Goal: Task Accomplishment & Management: Manage account settings

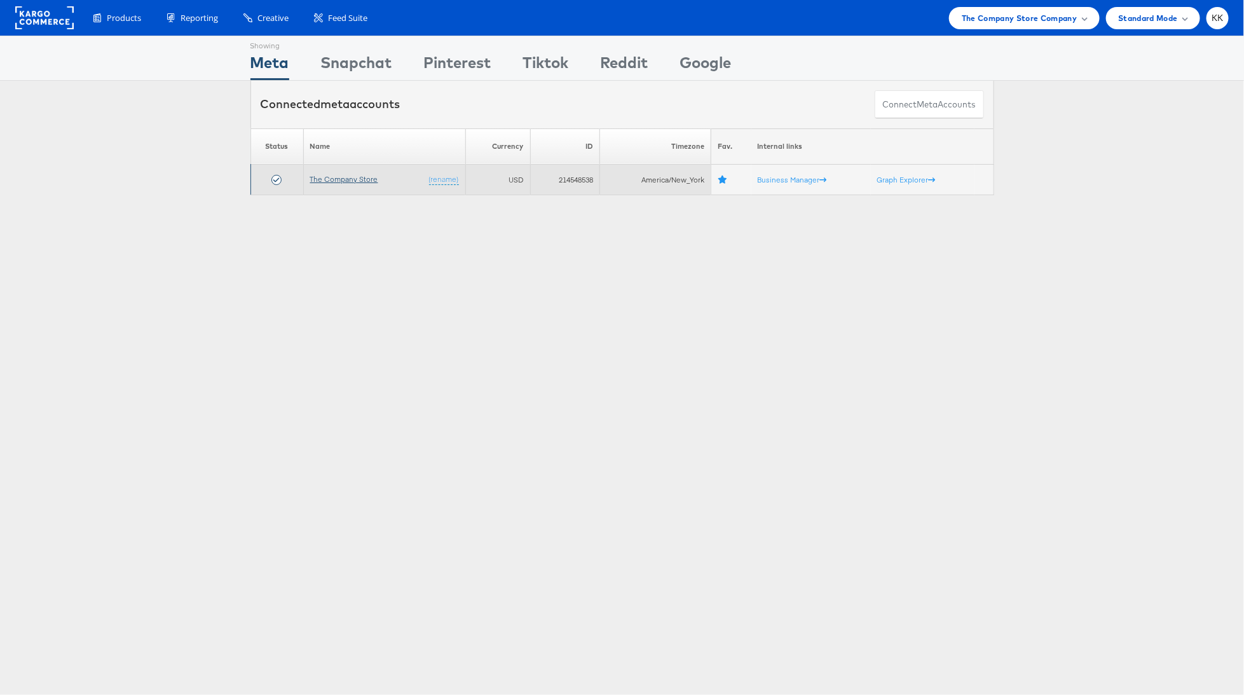
click at [343, 177] on link "The Company Store" at bounding box center [344, 179] width 68 height 10
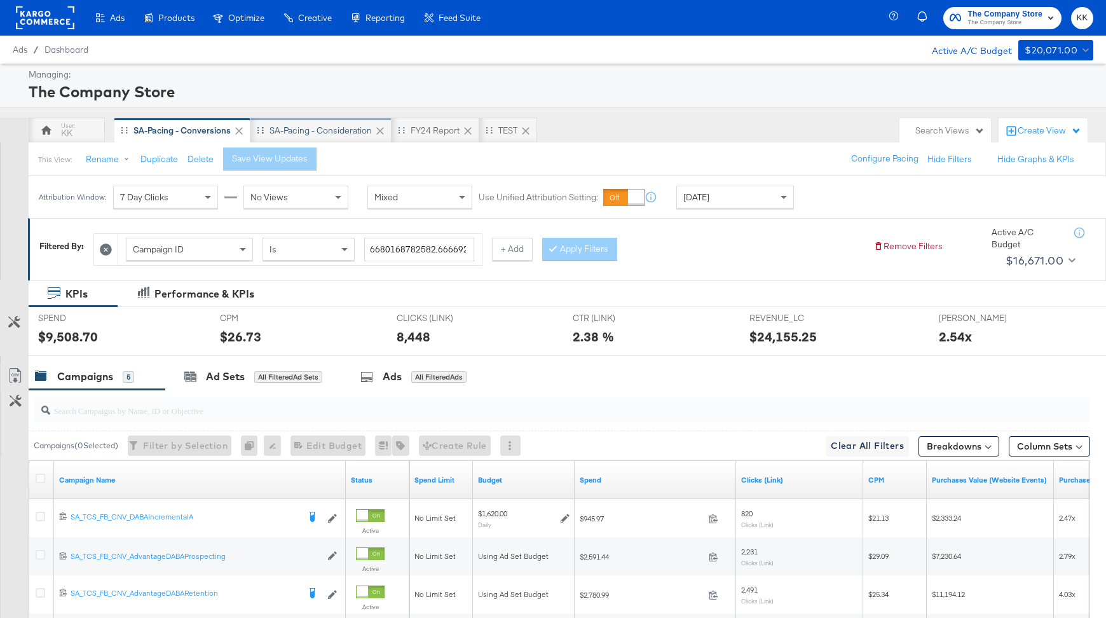
click at [331, 137] on div "SA-Pacing - Consideration" at bounding box center [320, 130] width 141 height 25
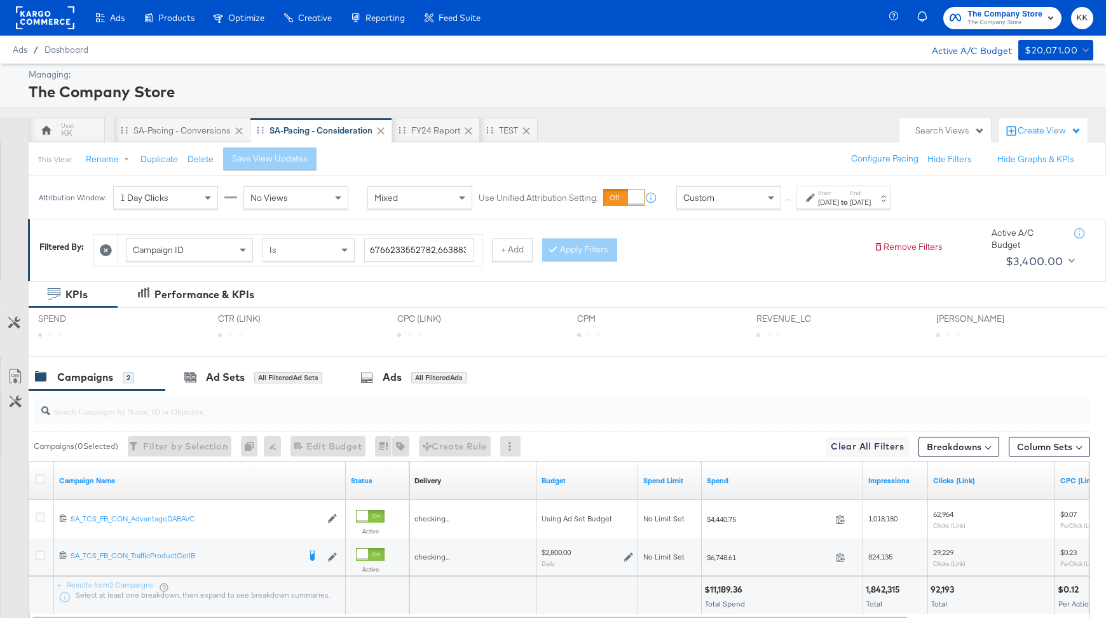
click at [753, 208] on div "Custom" at bounding box center [728, 197] width 105 height 23
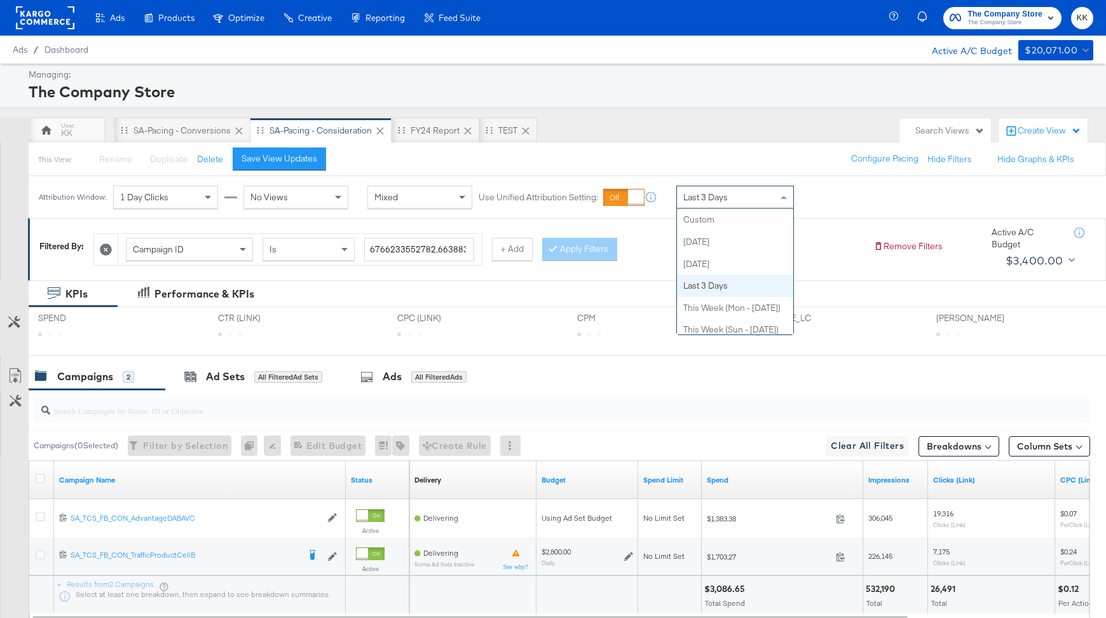
click at [732, 197] on div "Last 3 Days" at bounding box center [735, 197] width 116 height 22
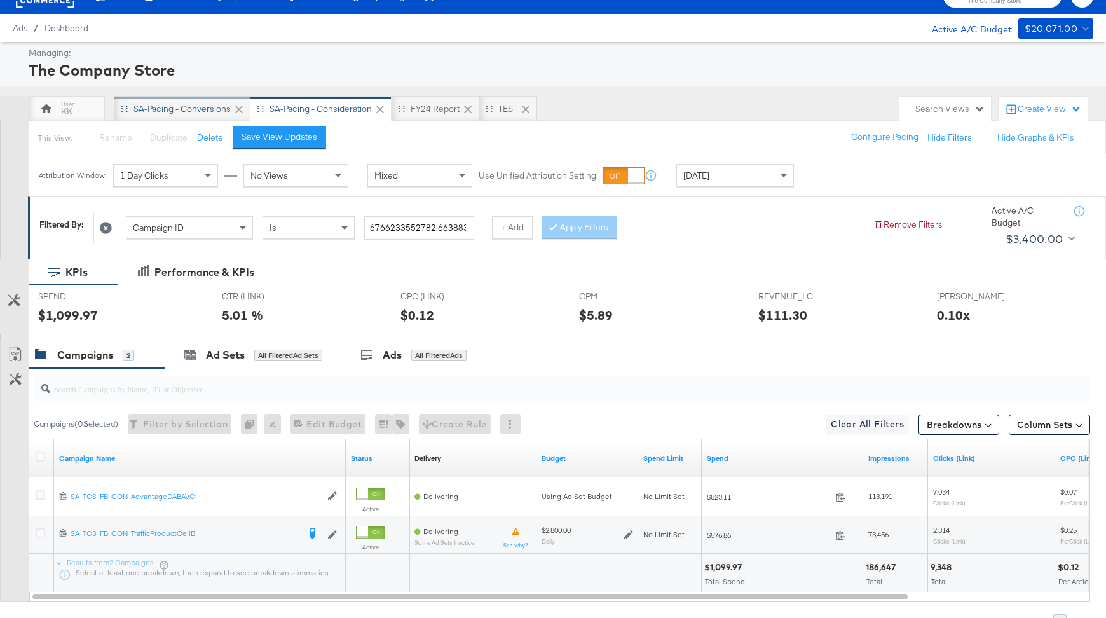
click at [186, 107] on div "SA-Pacing - Conversions" at bounding box center [181, 109] width 97 height 12
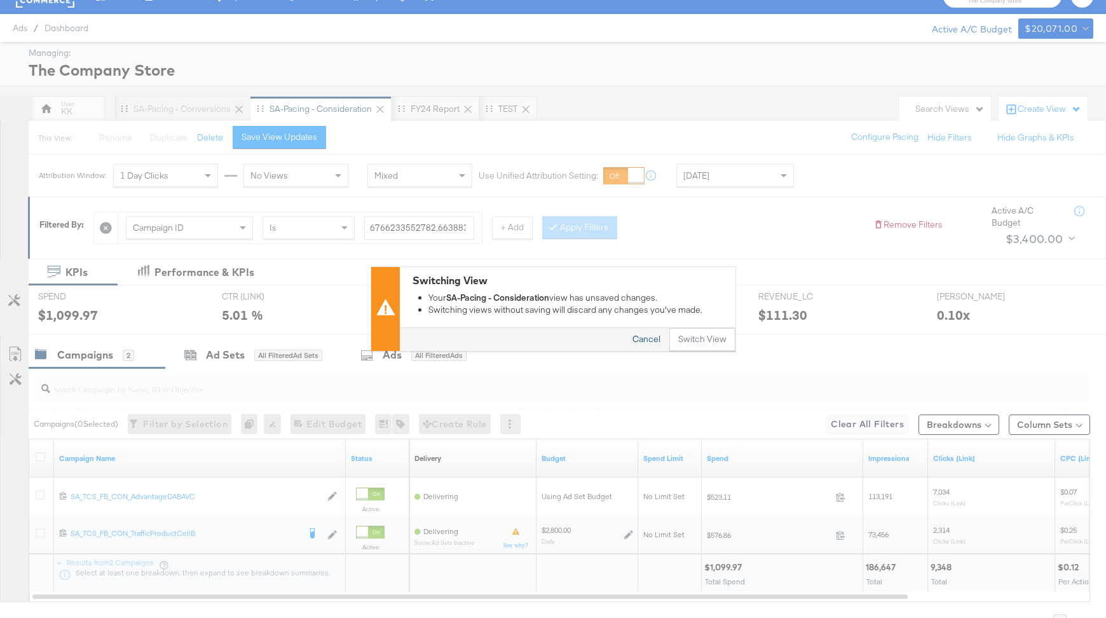
click at [640, 333] on button "Cancel" at bounding box center [647, 340] width 46 height 23
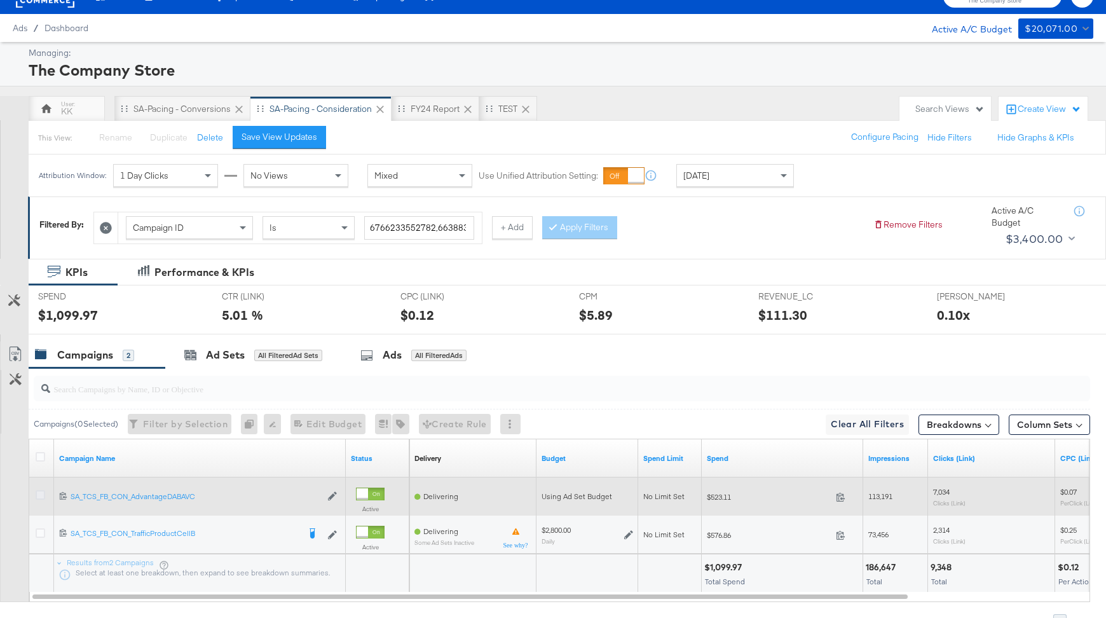
click at [43, 493] on icon at bounding box center [41, 495] width 10 height 10
click at [0, 0] on input "checkbox" at bounding box center [0, 0] width 0 height 0
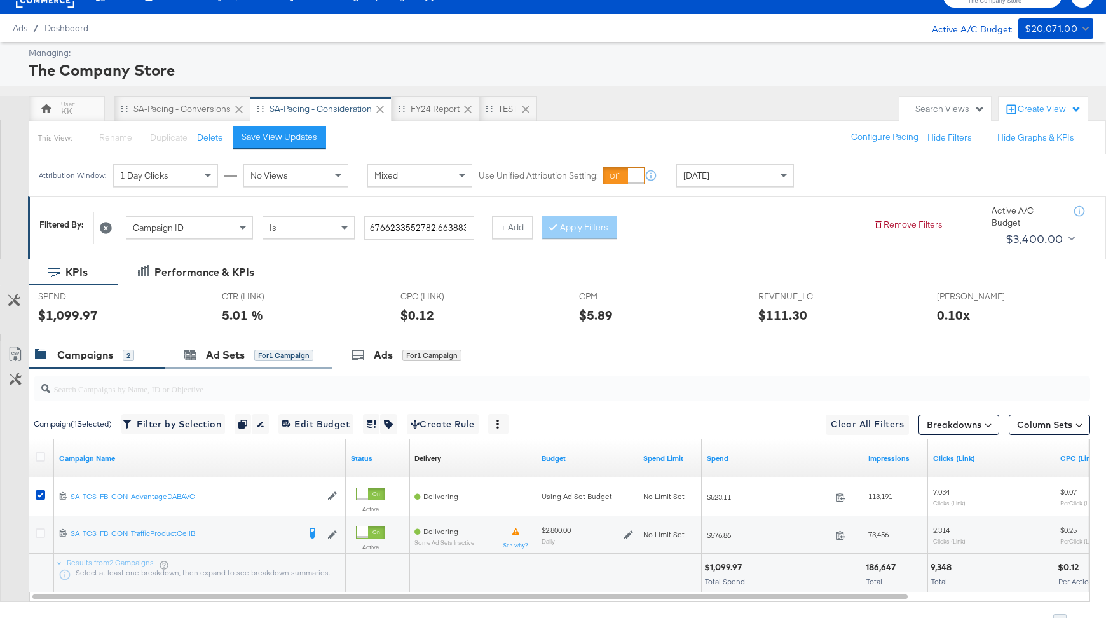
click at [266, 343] on div "Ad Sets for 1 Campaign" at bounding box center [248, 354] width 167 height 27
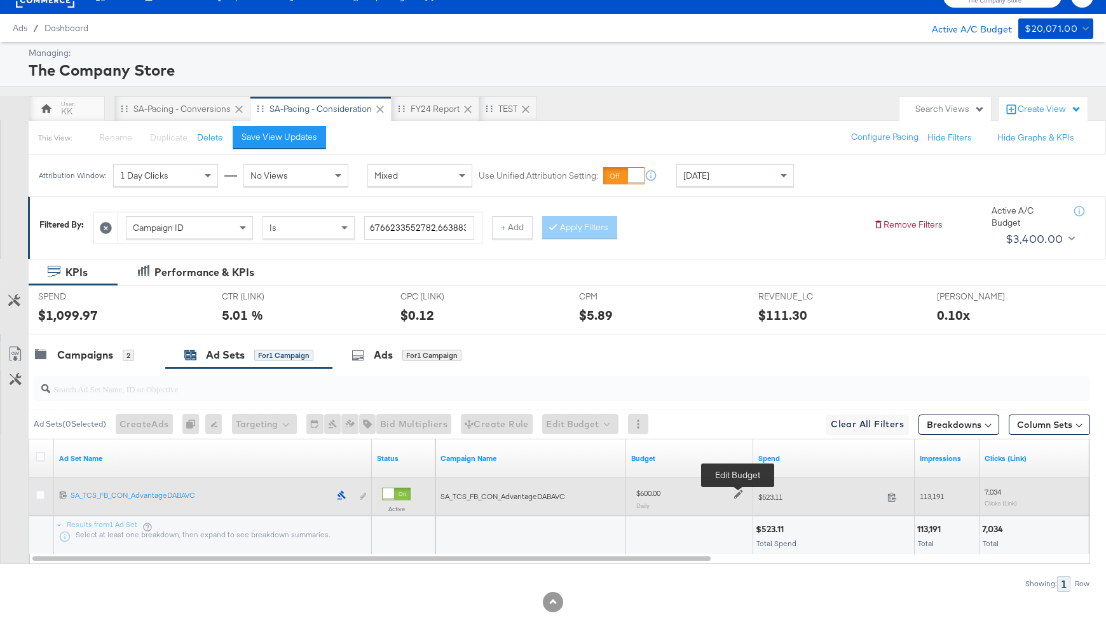
click at [738, 491] on icon at bounding box center [738, 494] width 9 height 9
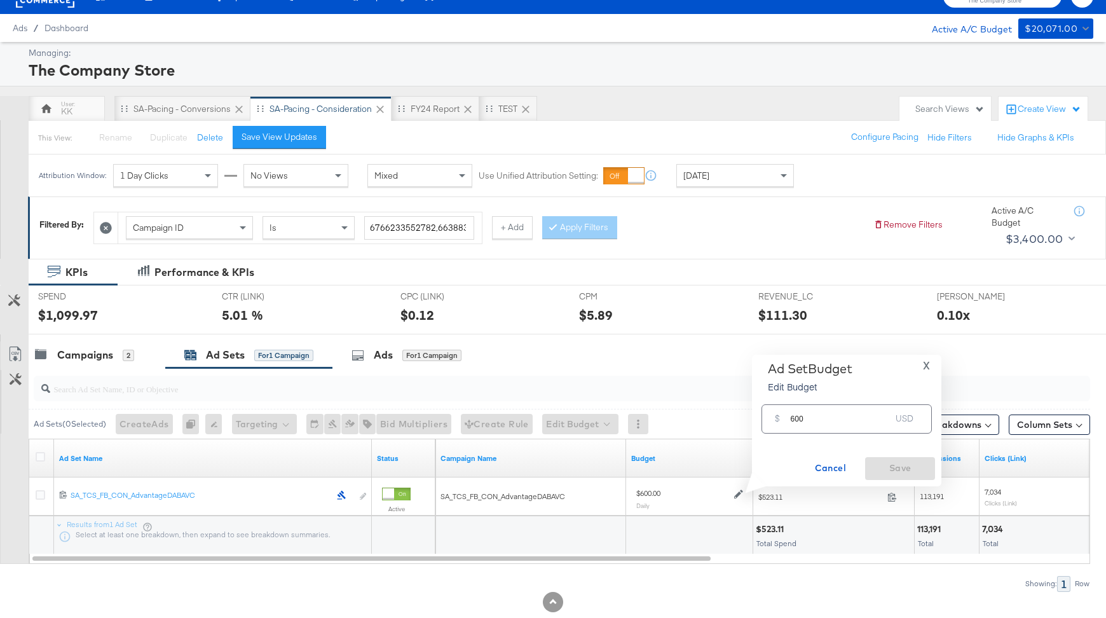
click at [792, 420] on input "600" at bounding box center [840, 413] width 100 height 27
type input "700"
click at [895, 470] on span "Save" at bounding box center [900, 468] width 60 height 16
click at [179, 116] on div "SA-Pacing - Conversions" at bounding box center [182, 108] width 136 height 25
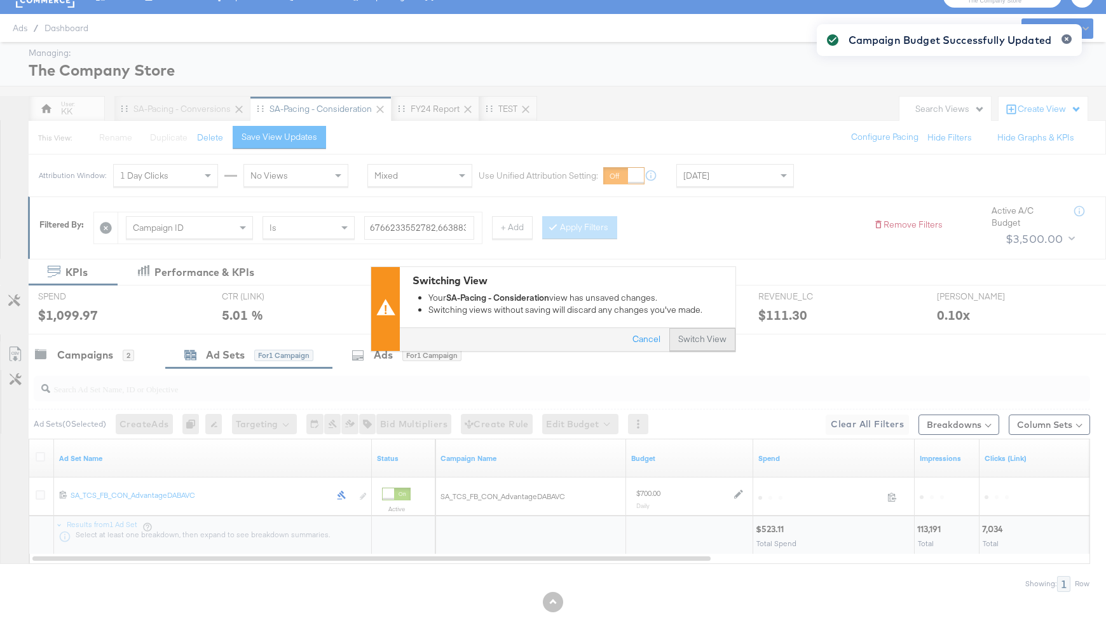
click at [704, 340] on button "Switch View" at bounding box center [702, 340] width 66 height 23
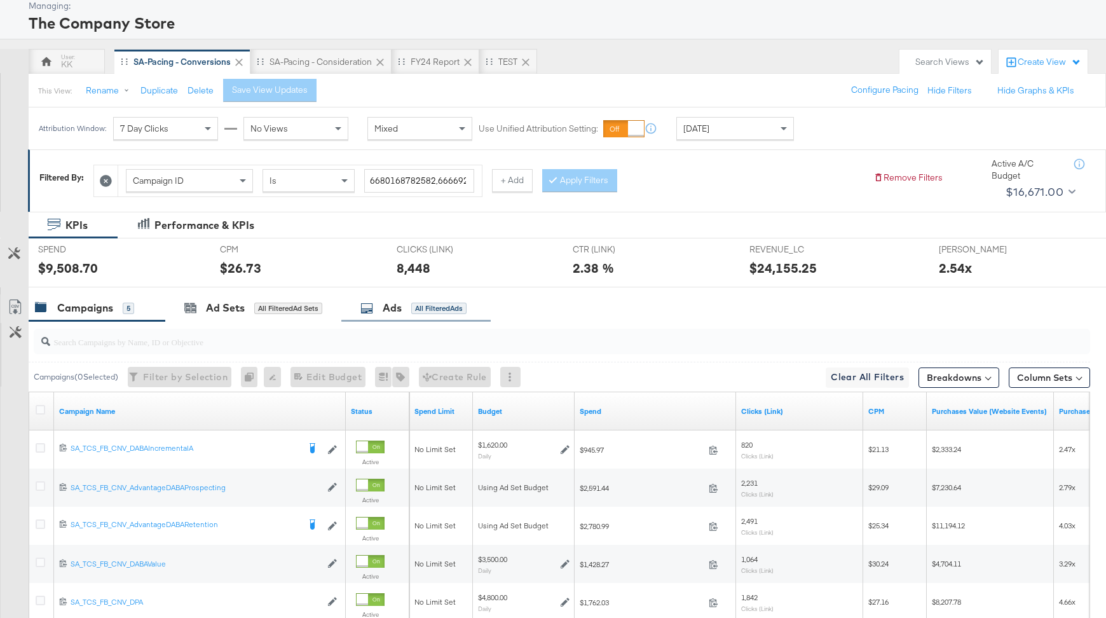
scroll to position [50, 0]
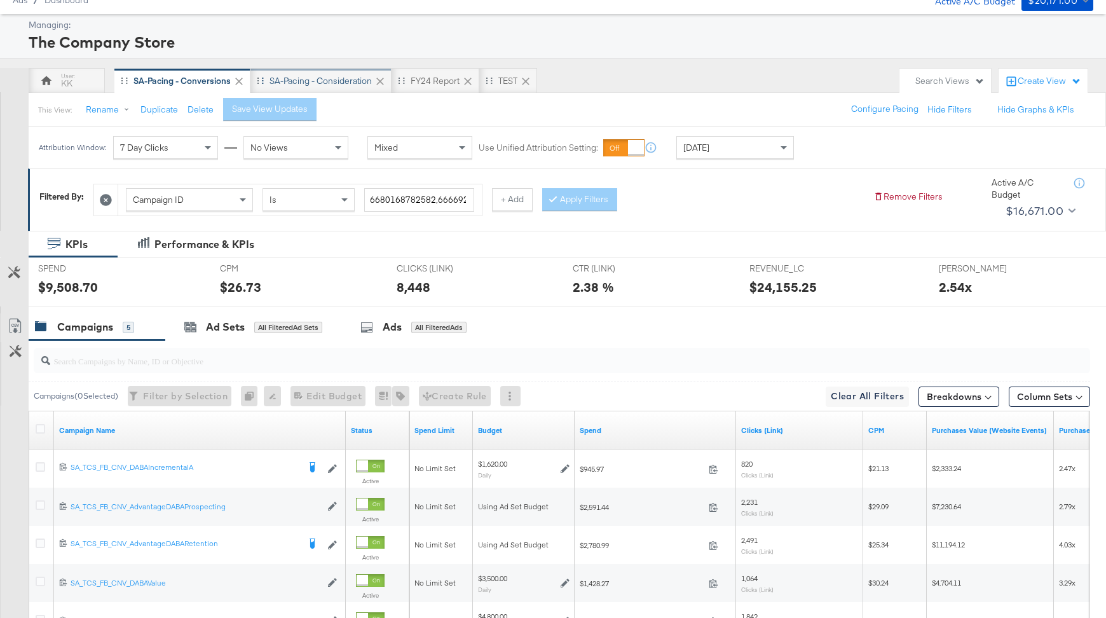
click at [327, 82] on div "SA-Pacing - Consideration" at bounding box center [321, 81] width 102 height 12
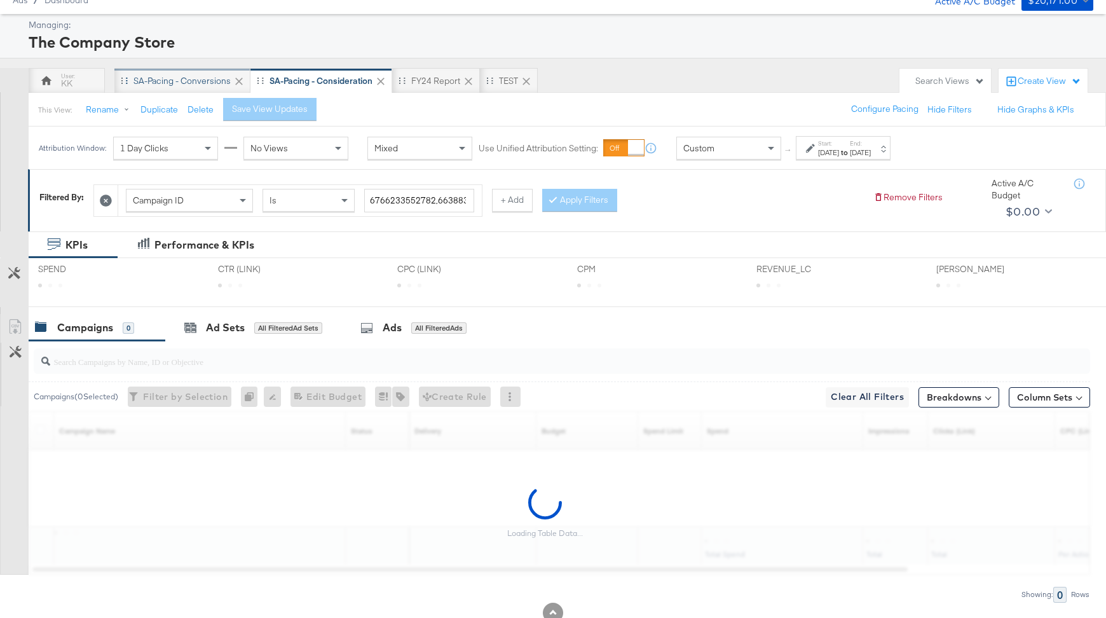
click at [175, 78] on div "SA-Pacing - Conversions" at bounding box center [181, 81] width 97 height 12
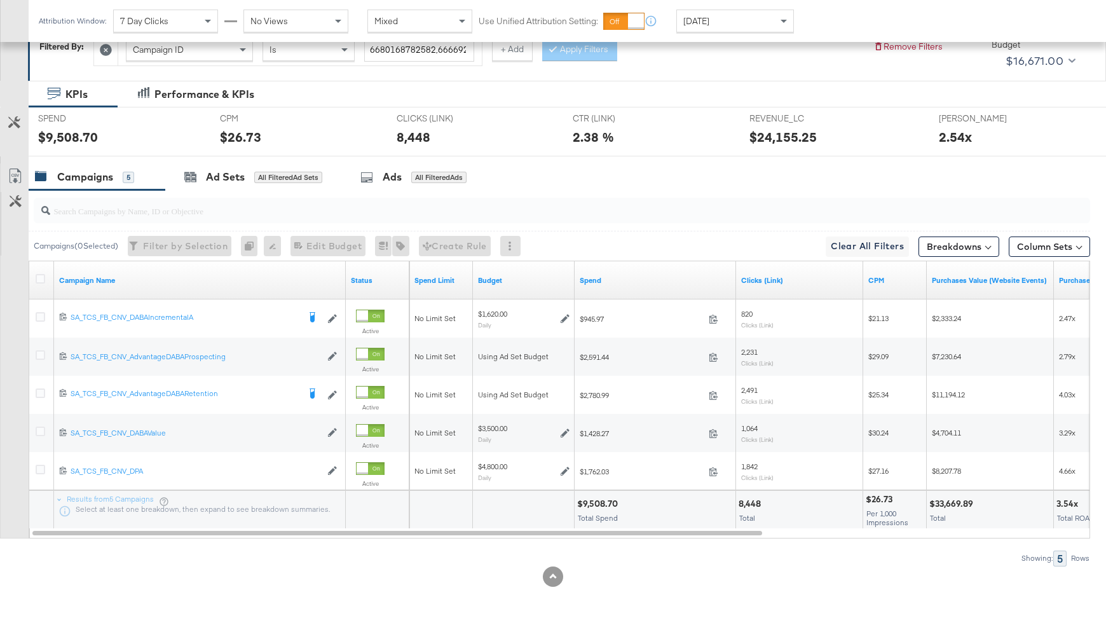
scroll to position [202, 0]
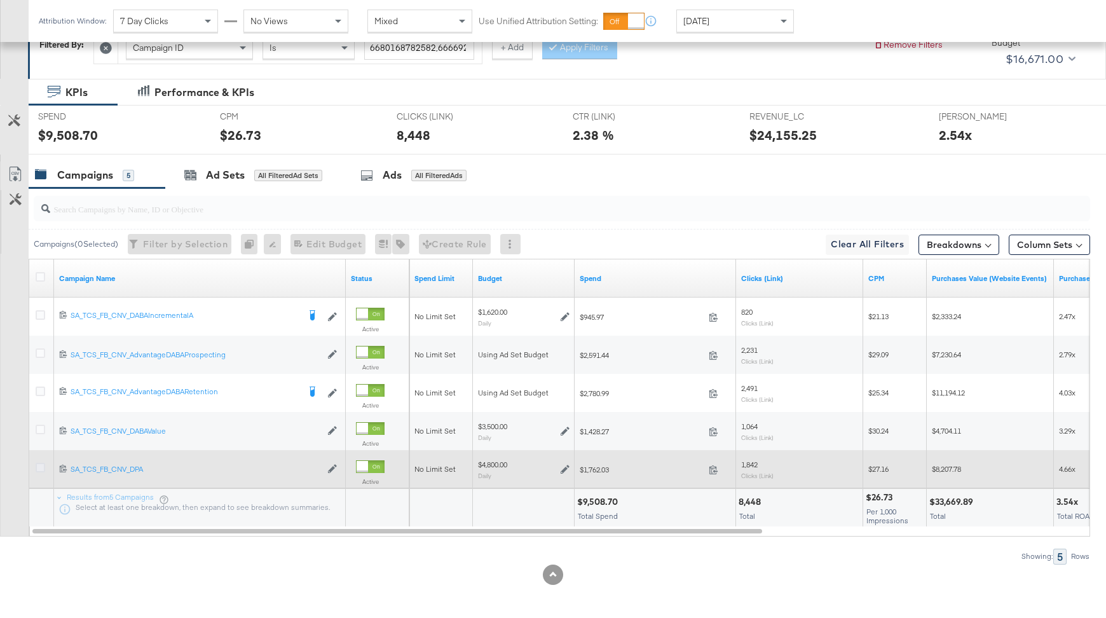
click at [38, 466] on icon at bounding box center [41, 468] width 10 height 10
click at [0, 0] on input "checkbox" at bounding box center [0, 0] width 0 height 0
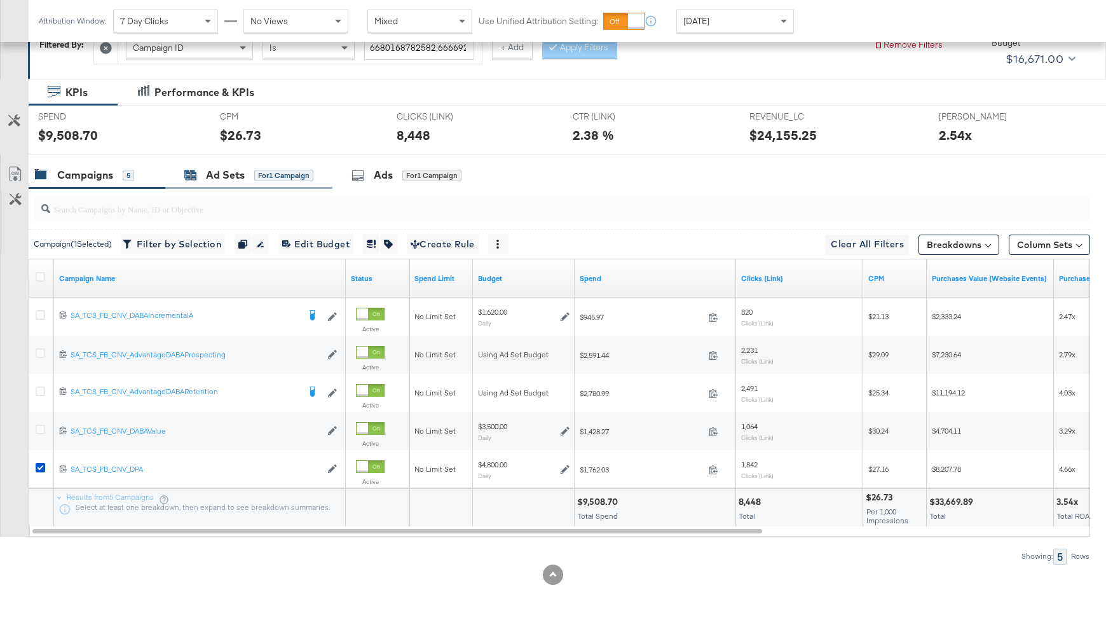
click at [242, 173] on div "Ad Sets" at bounding box center [225, 175] width 39 height 15
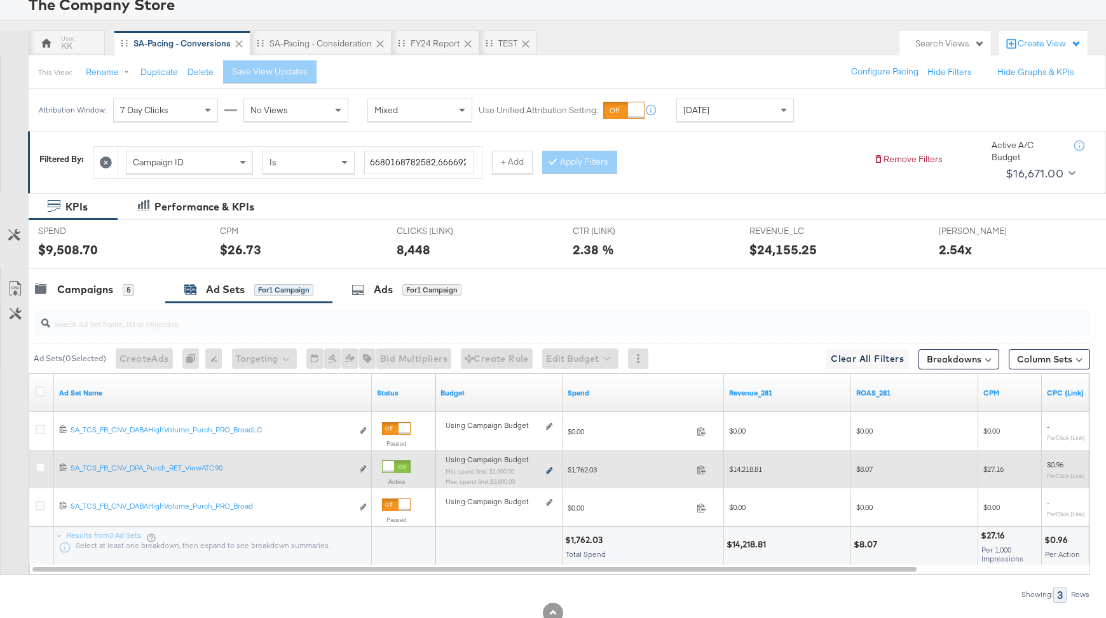
click at [548, 470] on icon at bounding box center [549, 470] width 6 height 7
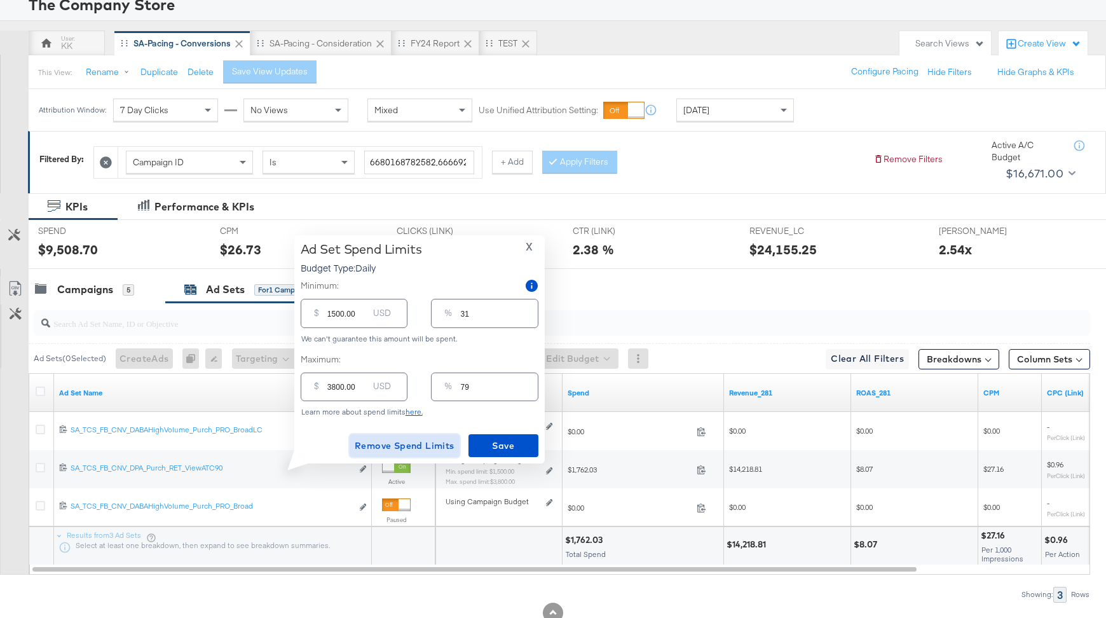
click at [416, 448] on span "Remove Spend Limits" at bounding box center [405, 446] width 100 height 16
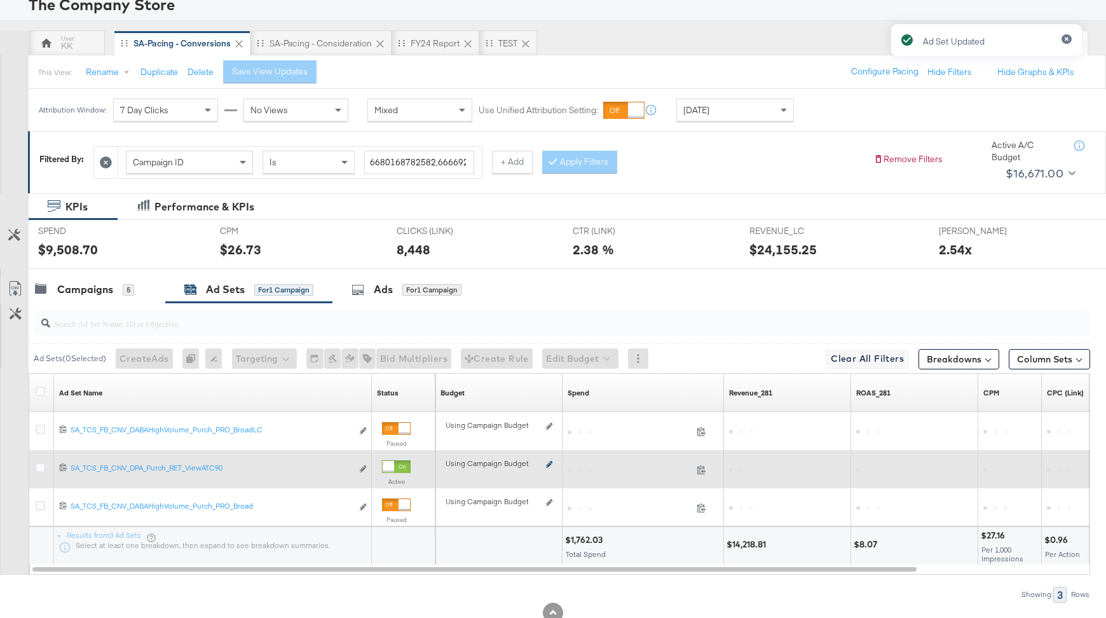
click at [547, 469] on div "Using Campaign Budget Edit spend limits" at bounding box center [499, 469] width 107 height 10
click at [547, 468] on div "Using Campaign Budget Edit spend limits" at bounding box center [499, 469] width 107 height 10
click at [549, 463] on icon at bounding box center [549, 464] width 6 height 7
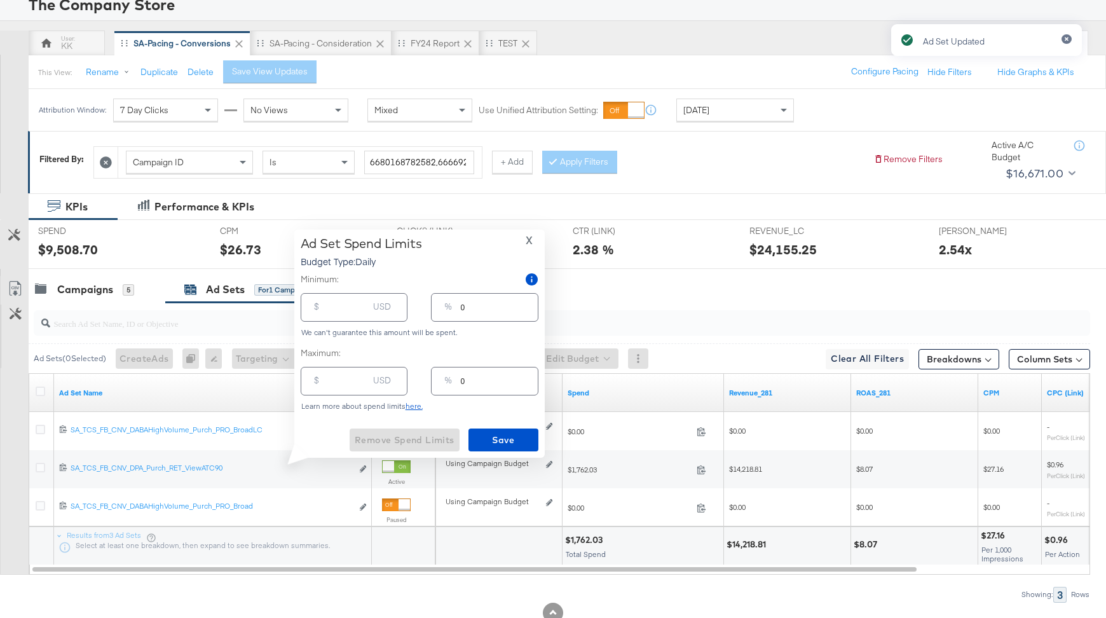
click at [329, 306] on input "number" at bounding box center [347, 302] width 41 height 27
type input "1"
type input "15"
type input "150"
type input "3"
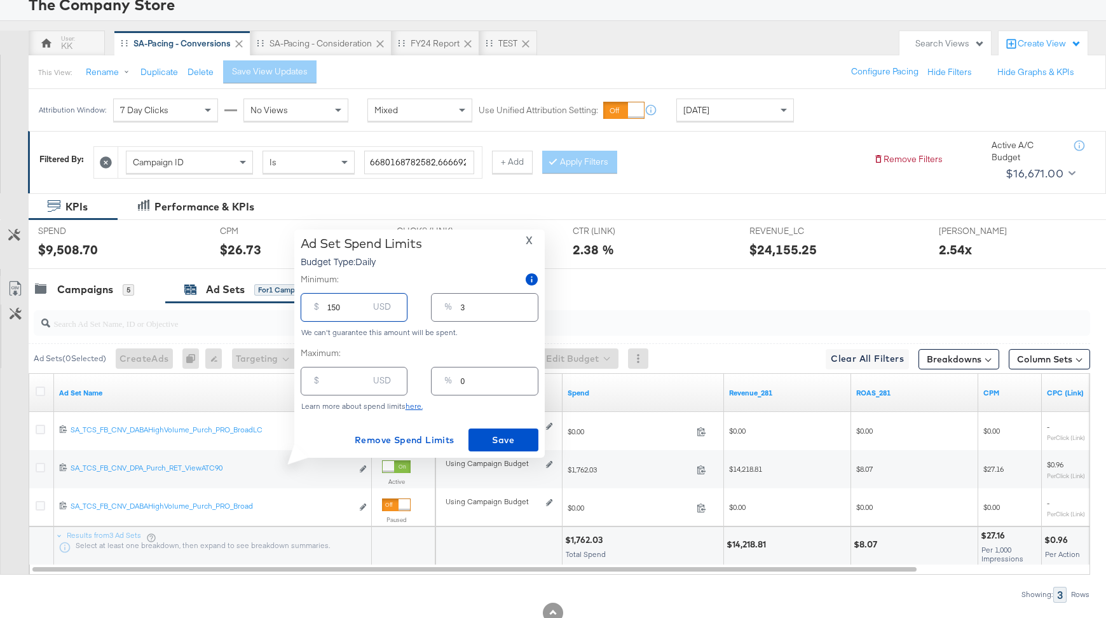
type input "1500"
type input "31"
type input "1500.00"
click at [500, 434] on span "Save" at bounding box center [504, 440] width 60 height 16
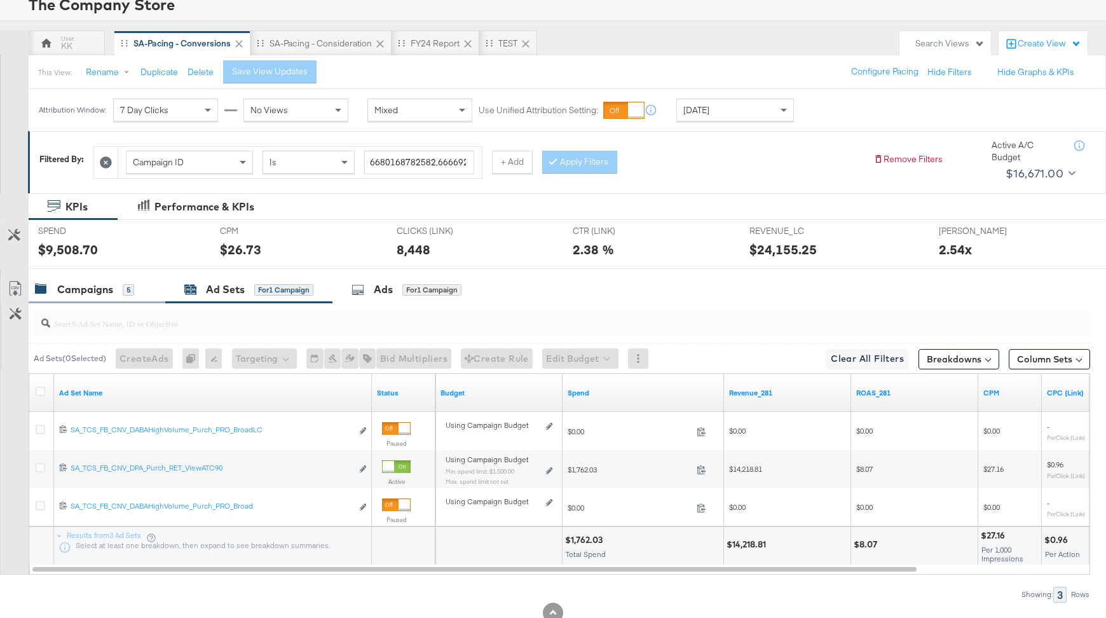
click at [90, 284] on div "Campaigns" at bounding box center [85, 289] width 56 height 15
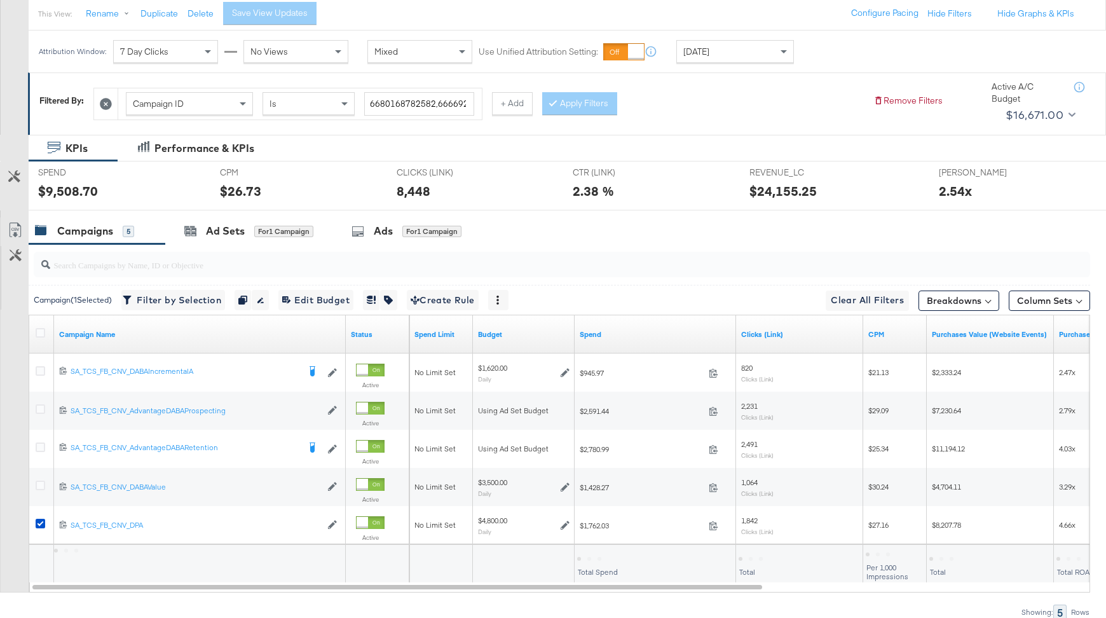
scroll to position [146, 0]
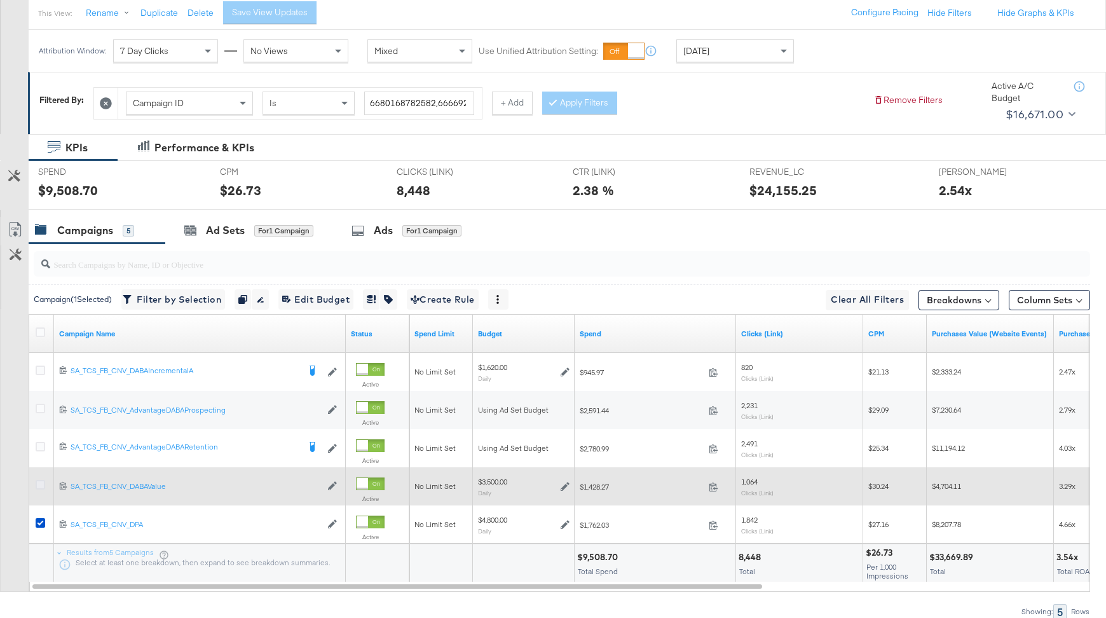
click at [39, 481] on icon at bounding box center [41, 485] width 10 height 10
click at [0, 0] on input "checkbox" at bounding box center [0, 0] width 0 height 0
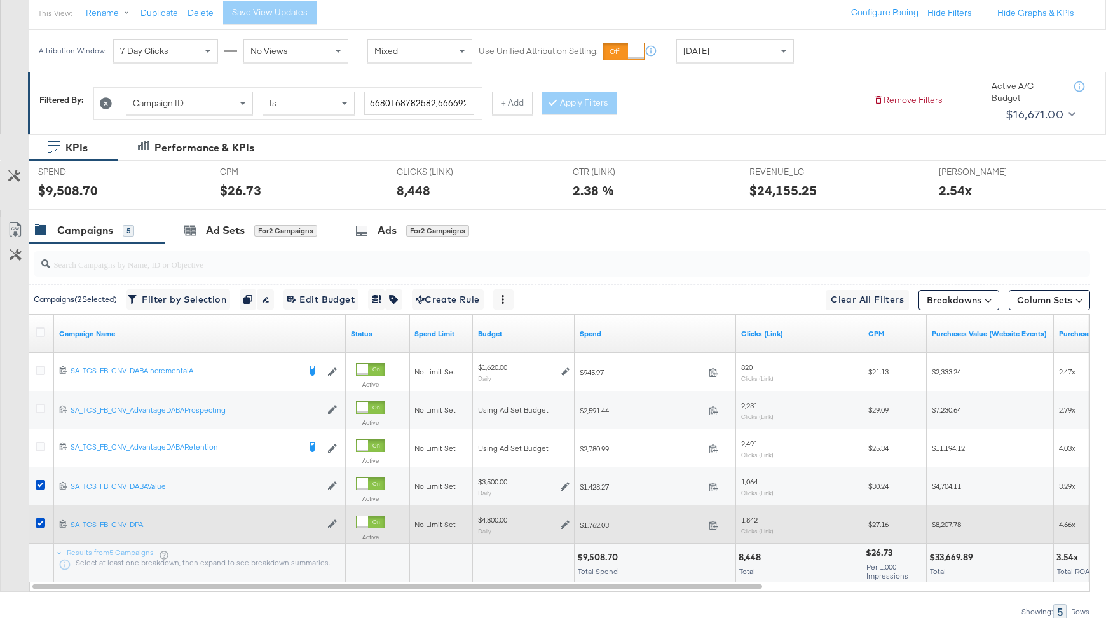
click at [39, 514] on div at bounding box center [43, 524] width 24 height 23
click at [39, 521] on icon at bounding box center [41, 523] width 10 height 10
click at [0, 0] on input "checkbox" at bounding box center [0, 0] width 0 height 0
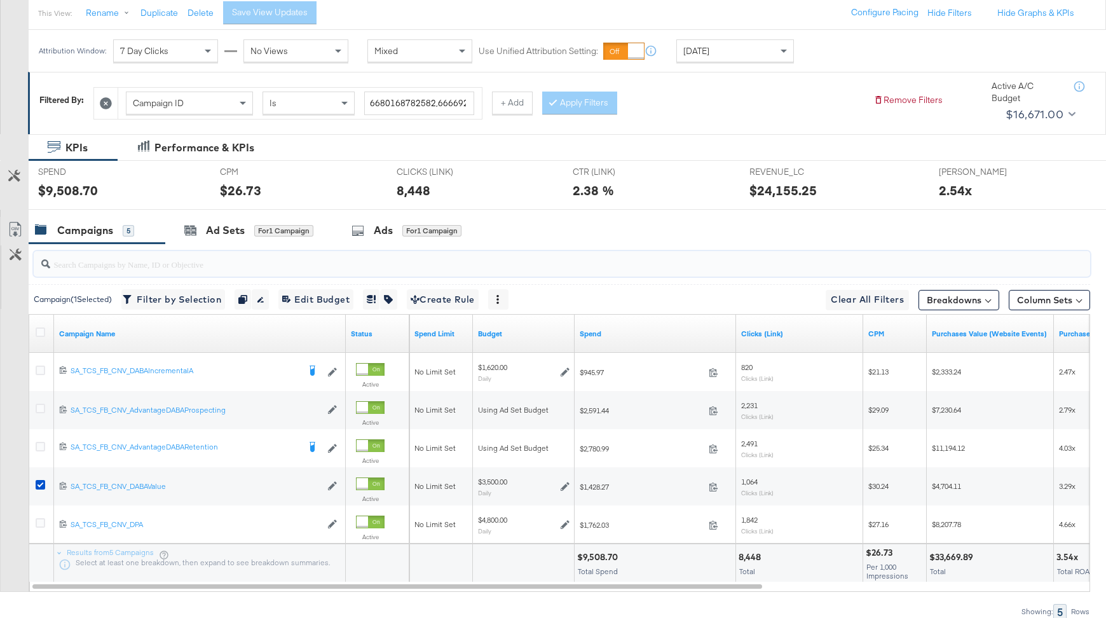
click at [197, 247] on input "search" at bounding box center [522, 259] width 944 height 25
click at [216, 228] on div "Ad Sets" at bounding box center [225, 230] width 39 height 15
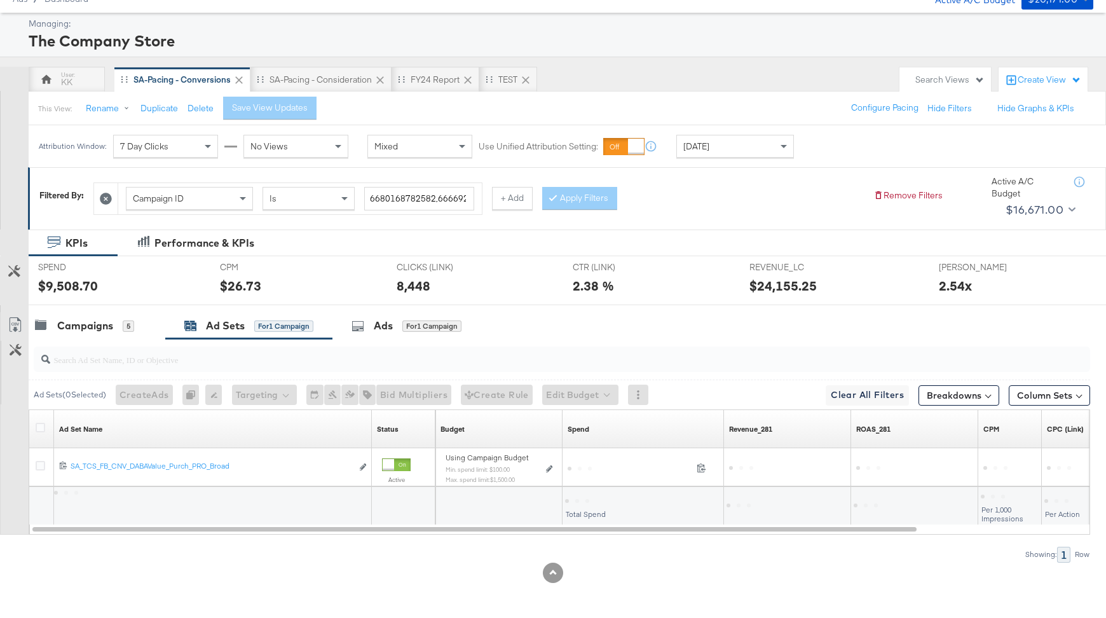
scroll to position [49, 0]
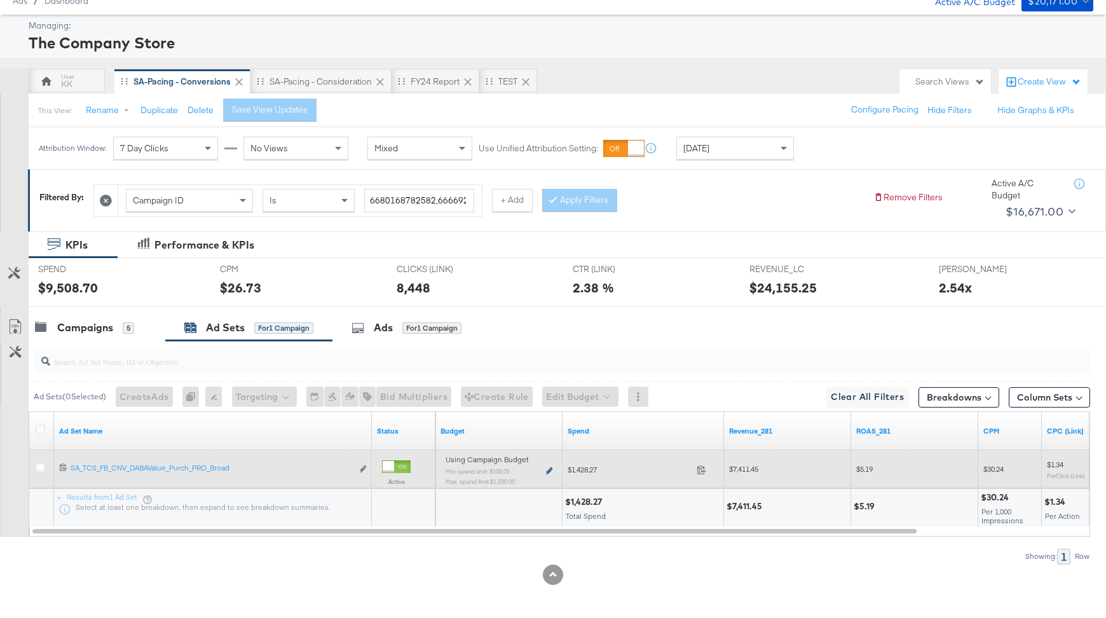
click at [549, 467] on icon at bounding box center [549, 470] width 6 height 7
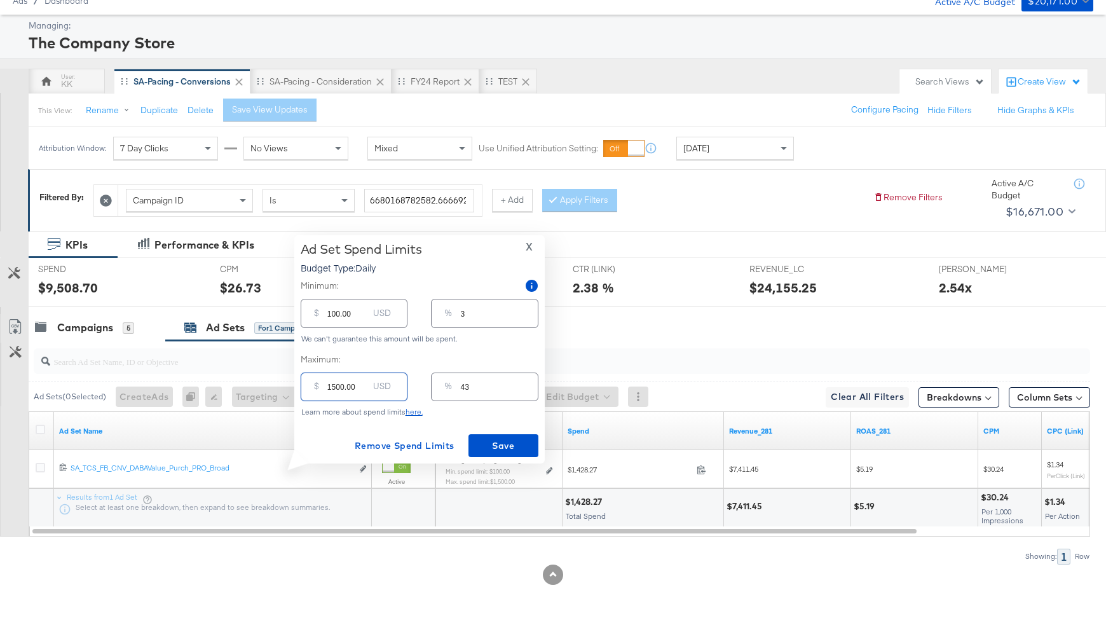
drag, startPoint x: 336, startPoint y: 385, endPoint x: 317, endPoint y: 385, distance: 18.4
click at [317, 385] on div "$ 1500.00 USD" at bounding box center [354, 387] width 107 height 29
type input "200.00"
type input "6"
type input "2000.00"
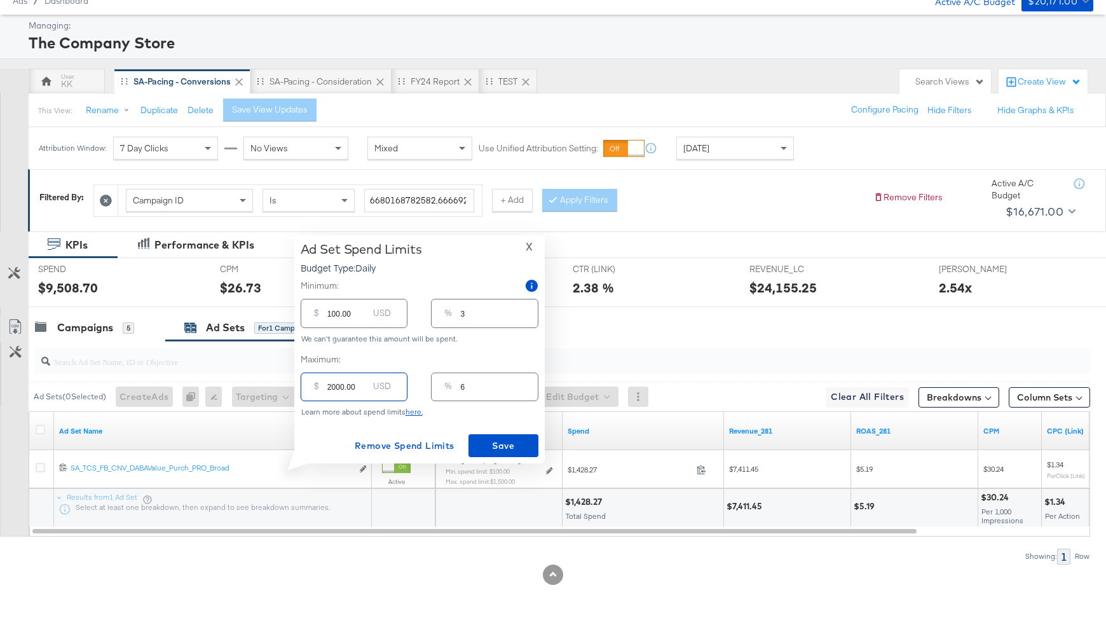
type input "57"
type input "200.00"
type input "6"
type input "2000.00"
type input "57"
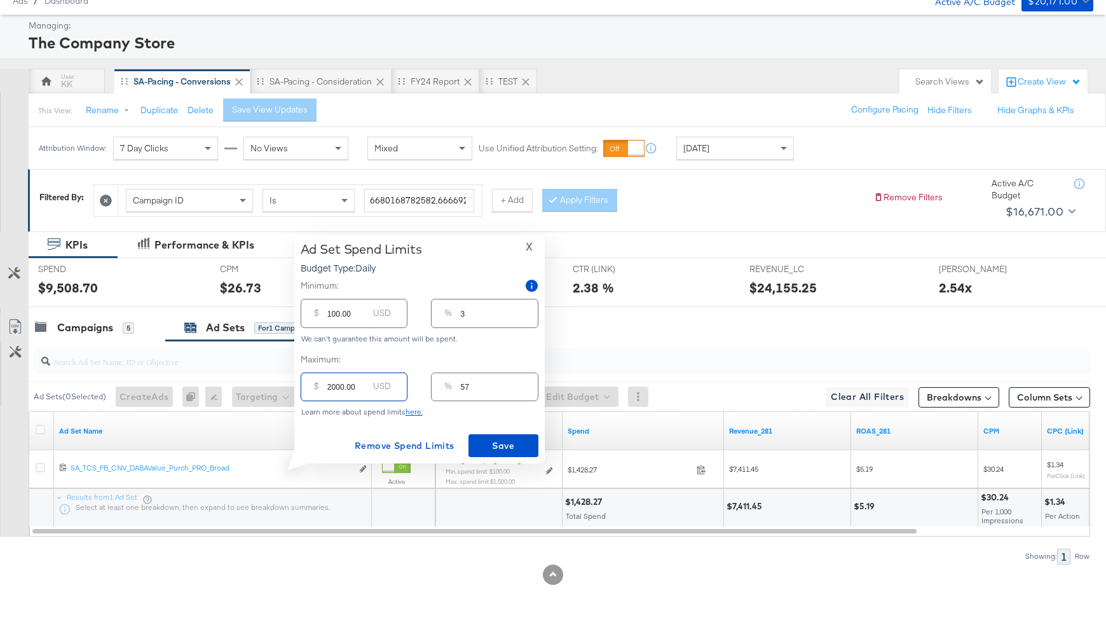
type input "2000.00"
click at [329, 314] on input "100.00" at bounding box center [347, 307] width 41 height 27
type input "00.00"
type input "0"
type input "400.00"
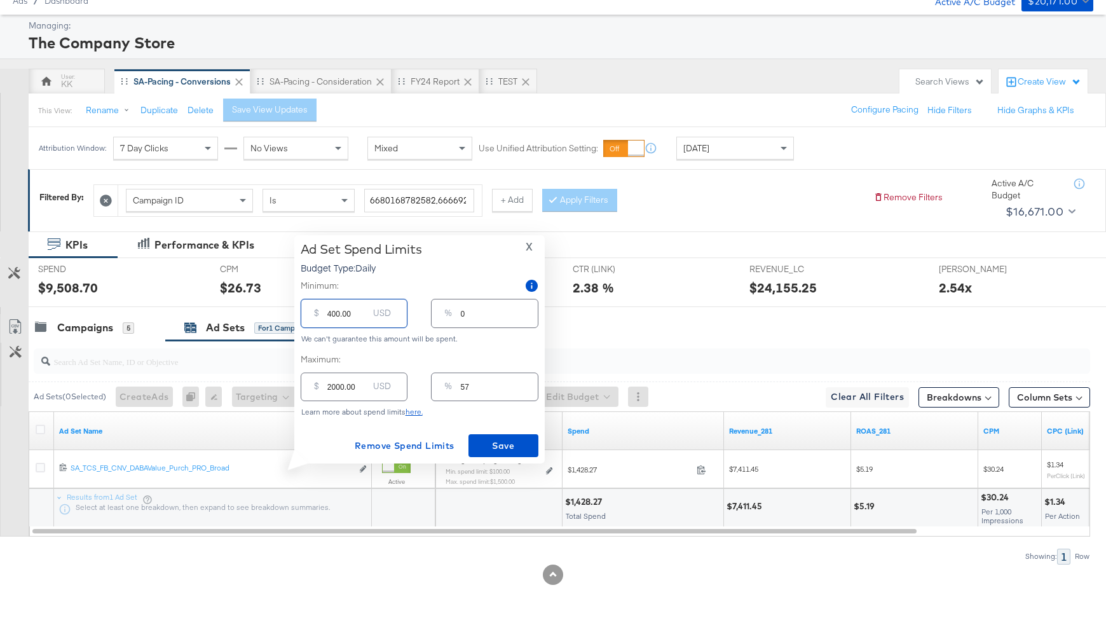
type input "11"
type input "400.00"
click at [521, 451] on span "Save" at bounding box center [504, 446] width 60 height 16
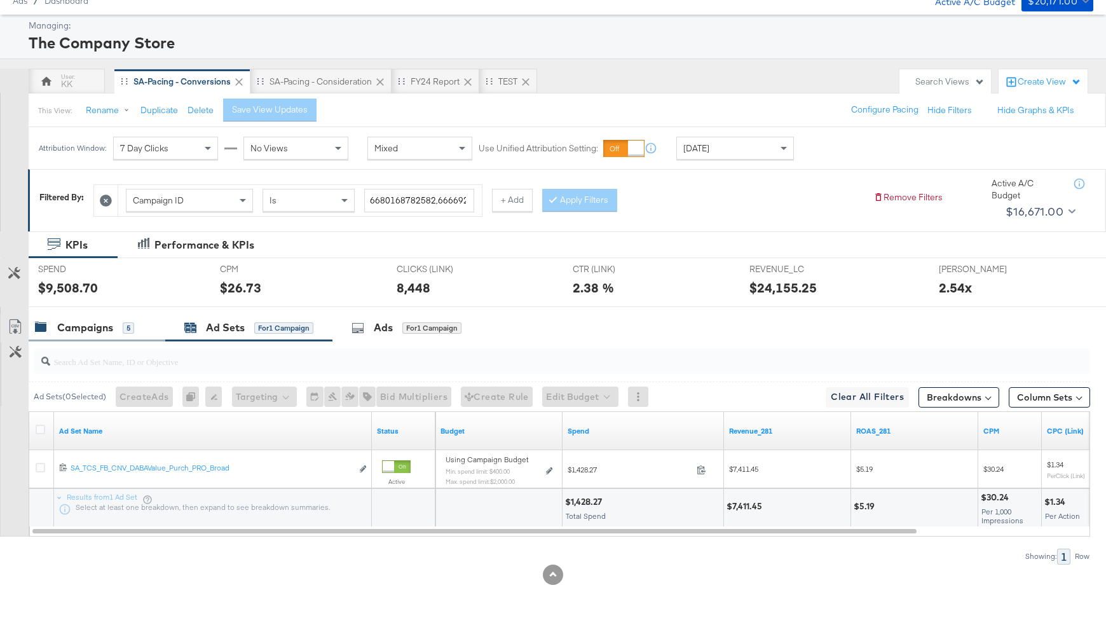
click at [97, 315] on div "Campaigns 5" at bounding box center [97, 327] width 137 height 27
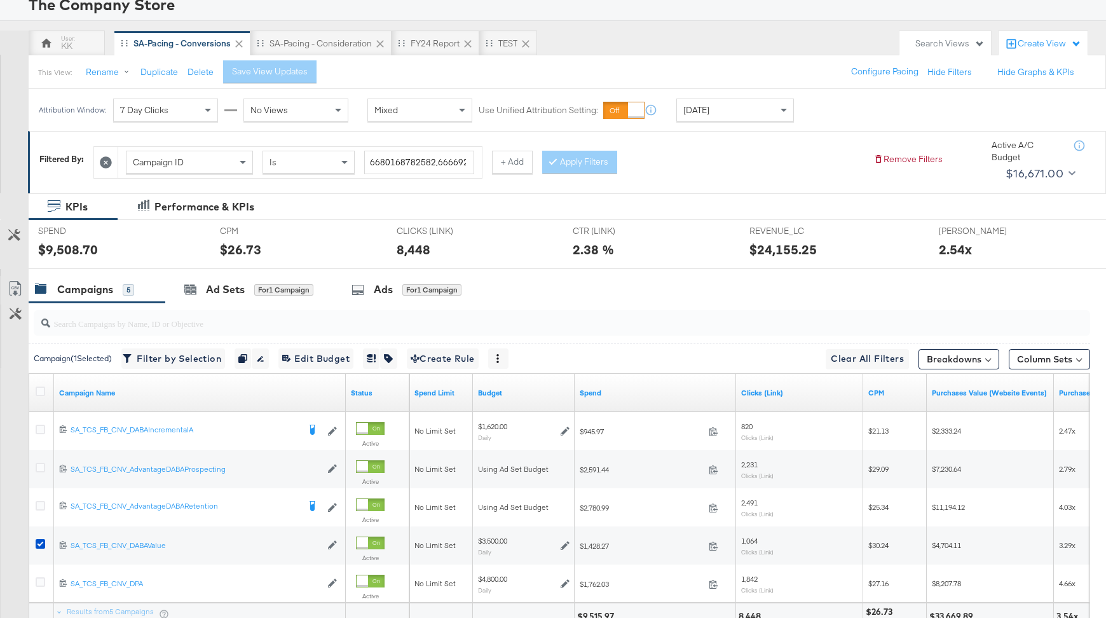
scroll to position [93, 0]
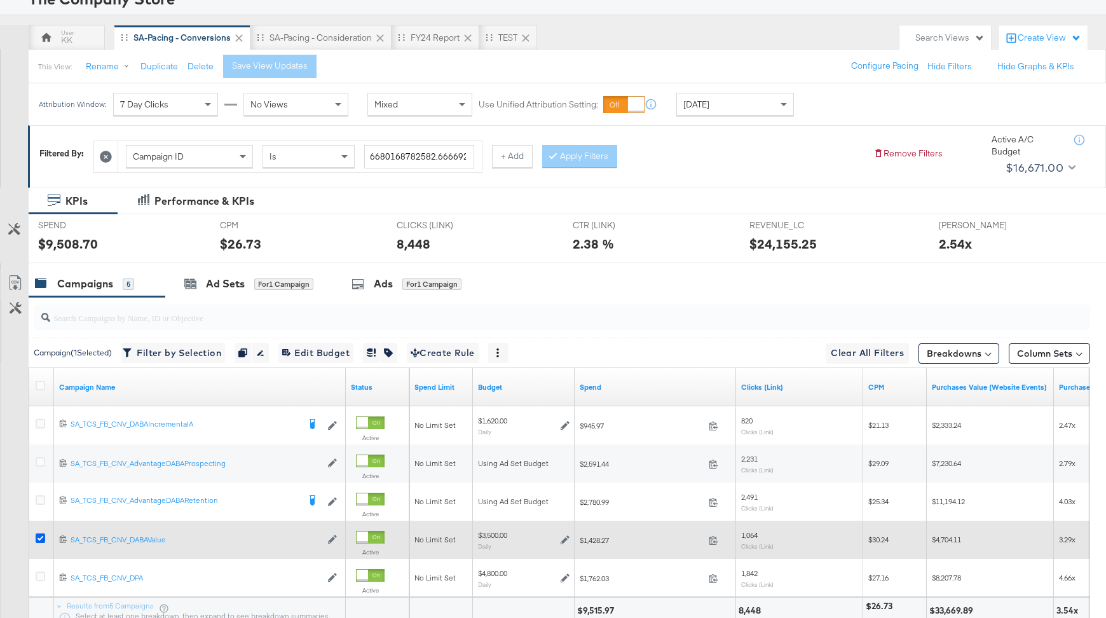
click at [39, 538] on icon at bounding box center [41, 538] width 10 height 10
click at [0, 0] on input "checkbox" at bounding box center [0, 0] width 0 height 0
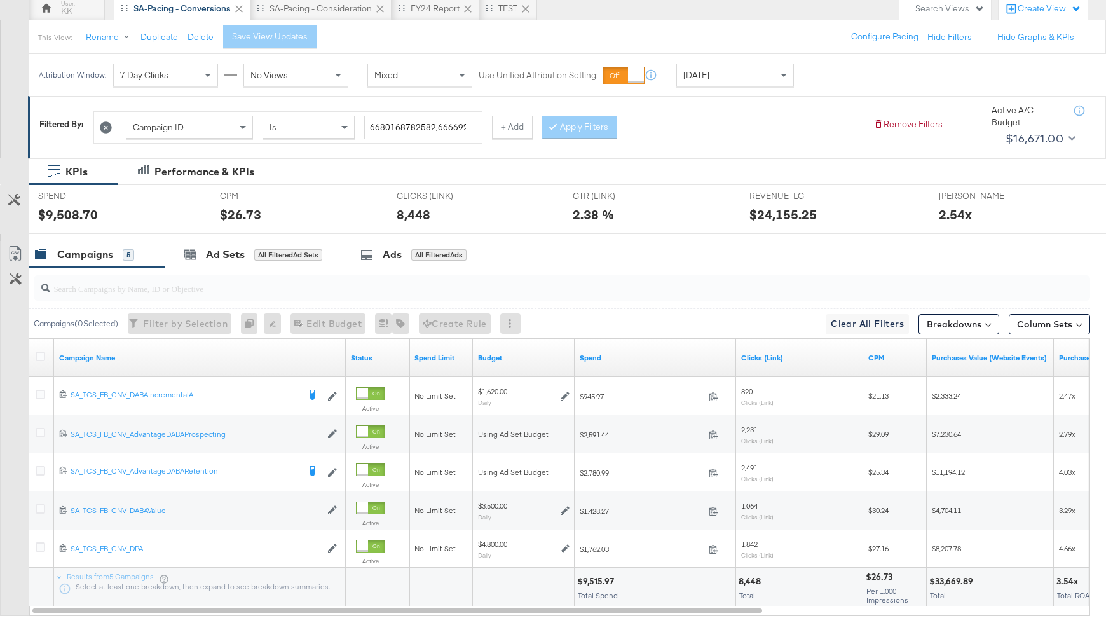
scroll to position [120, 0]
